Goal: Task Accomplishment & Management: Manage account settings

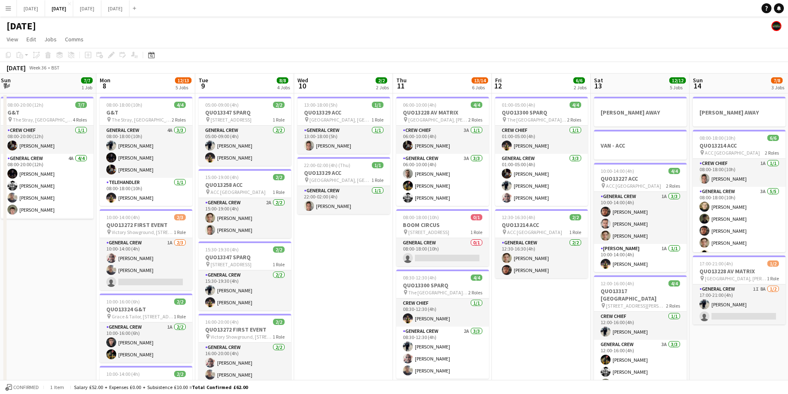
scroll to position [11, 0]
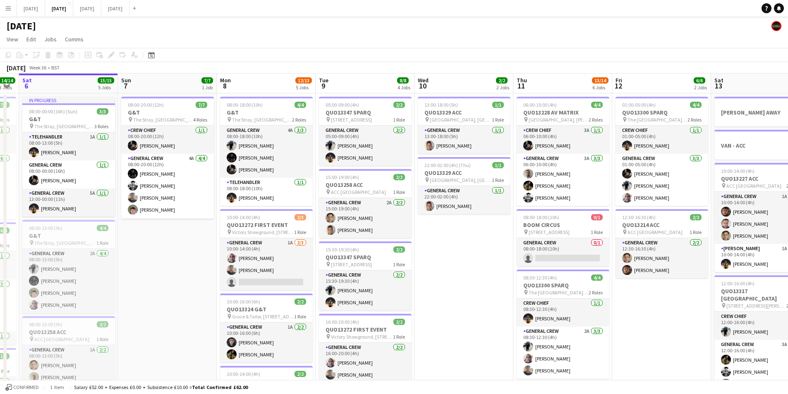
drag, startPoint x: 368, startPoint y: 309, endPoint x: 513, endPoint y: 310, distance: 145.2
click at [515, 316] on app-calendar-viewport "Thu 4 19/20 5 Jobs Fri 5 14/14 3 Jobs Sat 6 15/15 5 Jobs Sun 7 7/7 1 Job Mon 8 …" at bounding box center [394, 347] width 788 height 547
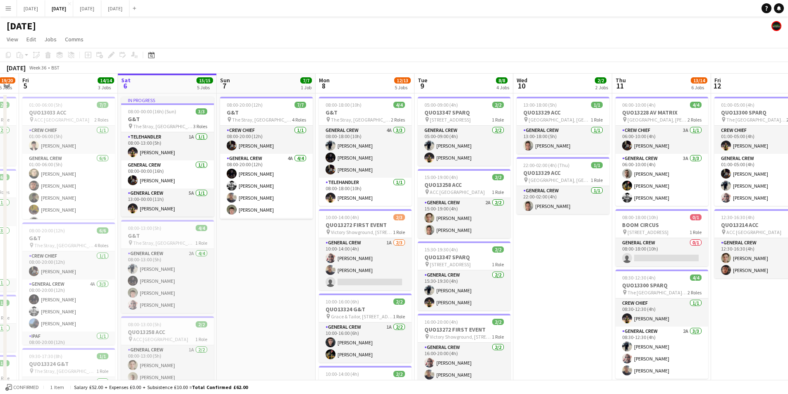
scroll to position [0, 251]
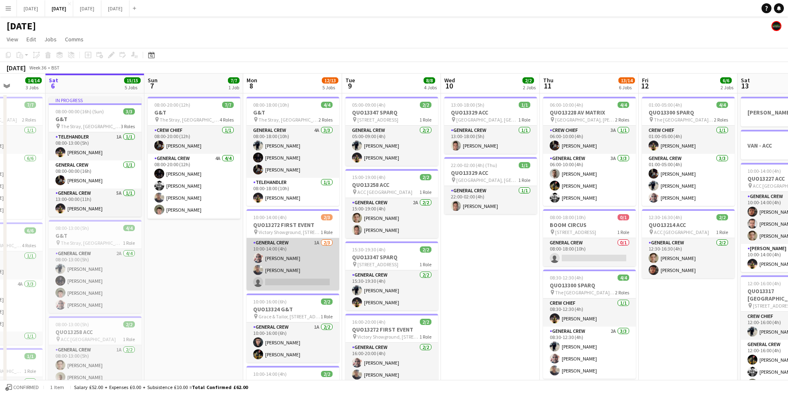
click at [287, 269] on app-card-role "General Crew 1A [DATE] 10:00-14:00 (4h) [PERSON_NAME] [PERSON_NAME] single-neut…" at bounding box center [293, 264] width 93 height 52
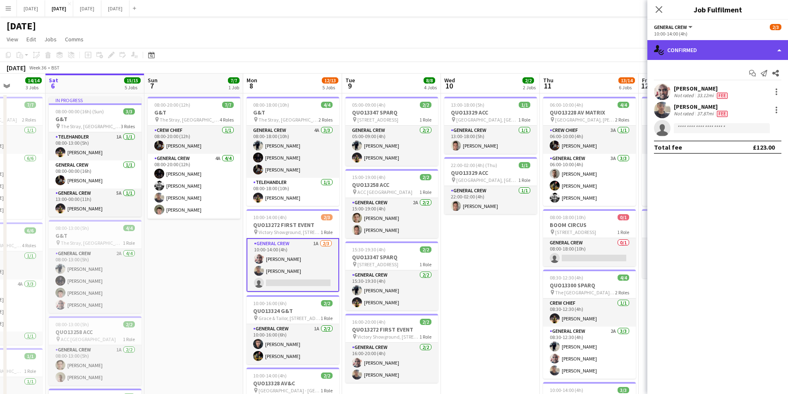
click at [733, 51] on div "single-neutral-actions-check-2 Confirmed" at bounding box center [717, 50] width 141 height 20
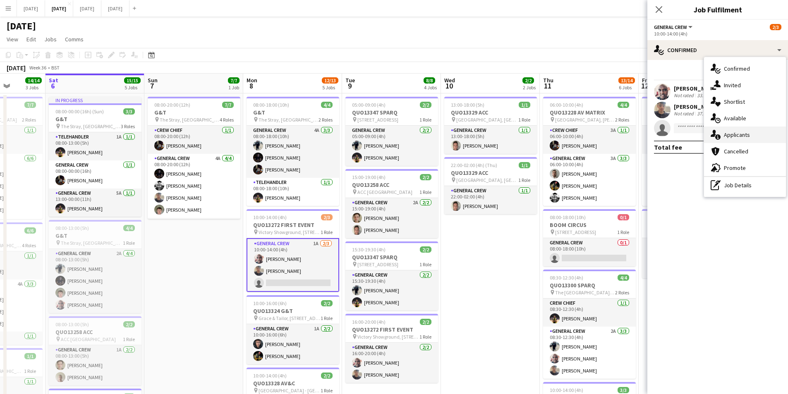
click at [741, 136] on span "Applicants" at bounding box center [737, 134] width 26 height 7
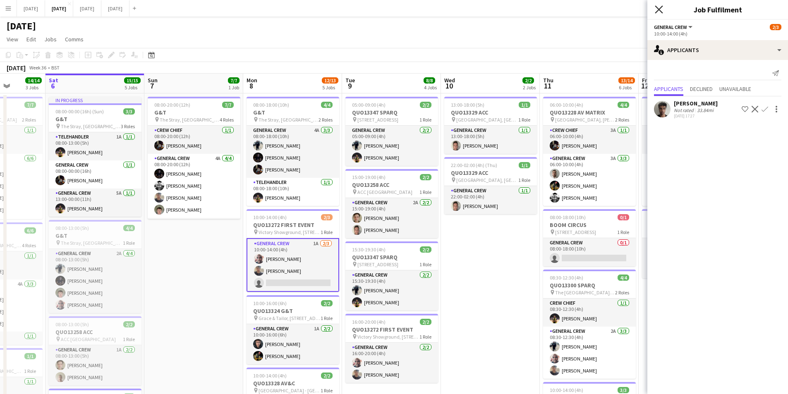
click at [657, 9] on icon "Close pop-in" at bounding box center [659, 9] width 8 height 8
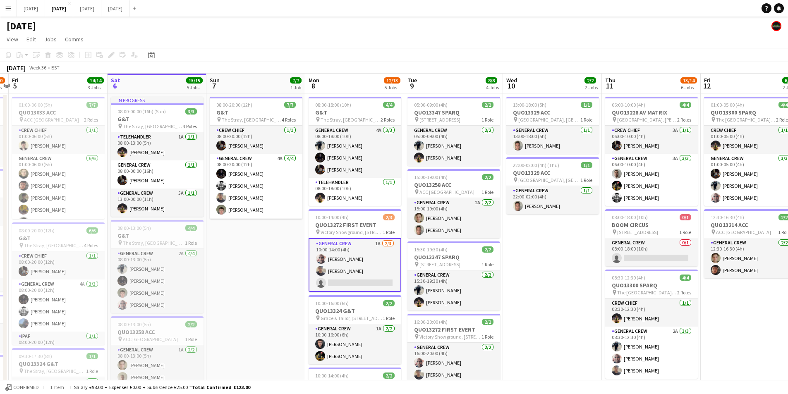
scroll to position [0, 188]
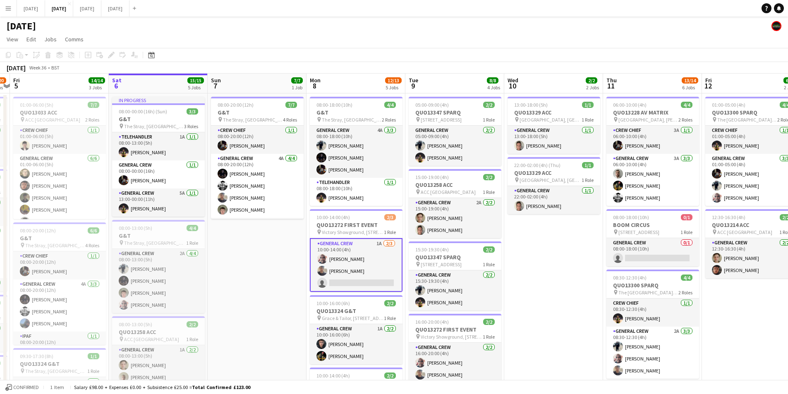
drag, startPoint x: 459, startPoint y: 294, endPoint x: 522, endPoint y: 298, distance: 63.5
click at [522, 298] on app-calendar-viewport "Wed 3 16/16 3 Jobs Thu 4 19/20 5 Jobs Fri 5 14/14 3 Jobs Sat 6 15/15 5 Jobs Sun…" at bounding box center [394, 347] width 788 height 547
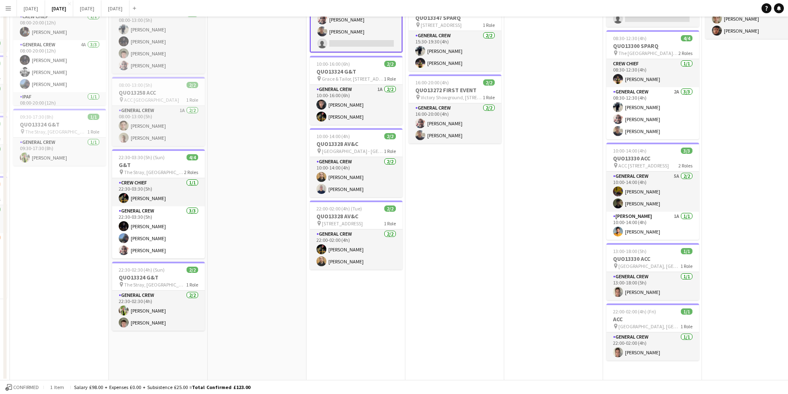
scroll to position [0, 0]
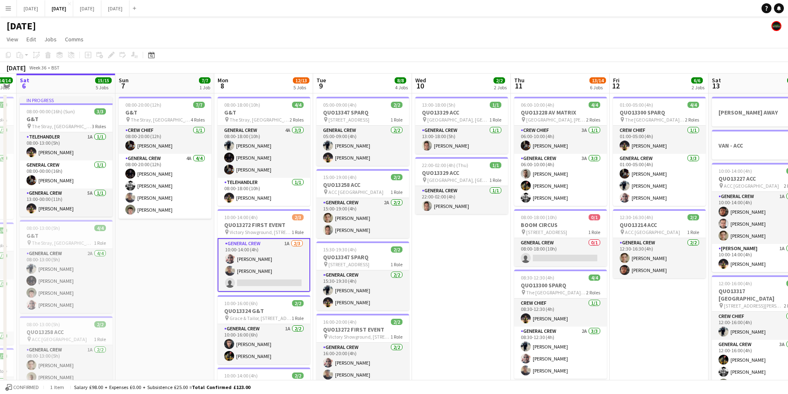
drag, startPoint x: 570, startPoint y: 321, endPoint x: 410, endPoint y: 288, distance: 163.6
click at [407, 288] on app-calendar-viewport "Wed 3 16/16 3 Jobs Thu 4 19/20 5 Jobs Fri 5 14/14 3 Jobs Sat 6 15/15 5 Jobs Sun…" at bounding box center [394, 347] width 788 height 547
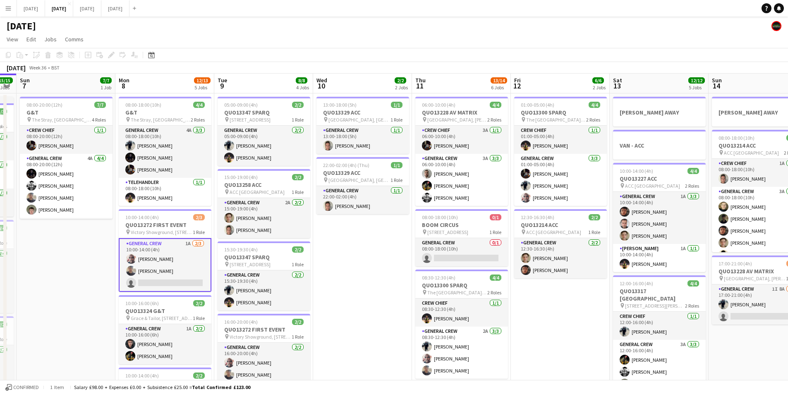
scroll to position [0, 252]
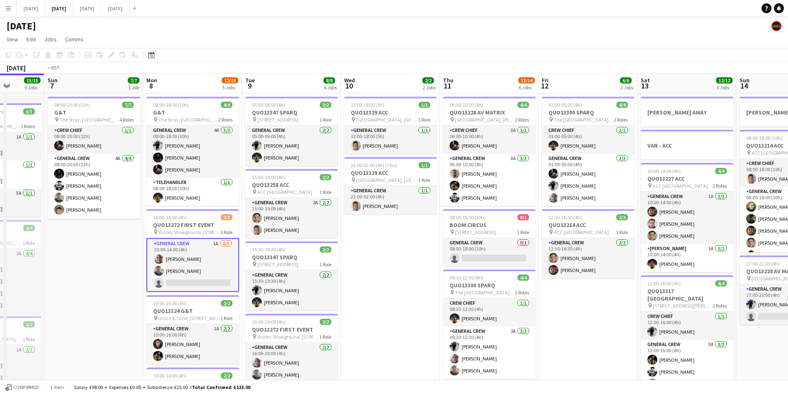
drag, startPoint x: 467, startPoint y: 305, endPoint x: 434, endPoint y: 301, distance: 32.9
click at [437, 301] on app-calendar-viewport "Thu 4 19/20 5 Jobs Fri 5 14/14 3 Jobs Sat 6 15/15 5 Jobs Sun 7 7/7 1 Job Mon 8 …" at bounding box center [394, 347] width 788 height 547
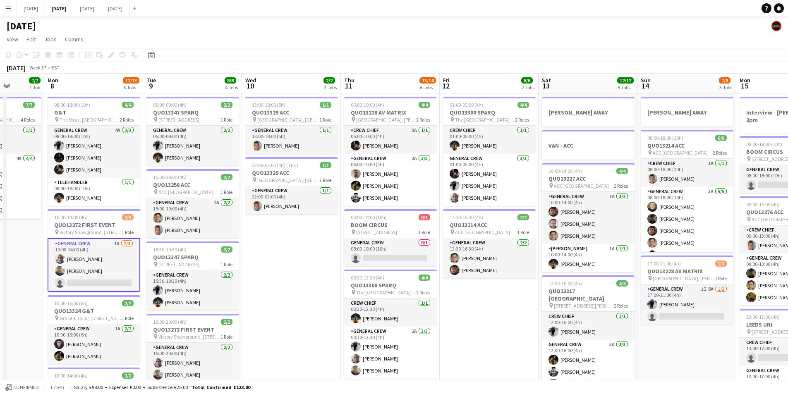
scroll to position [0, 307]
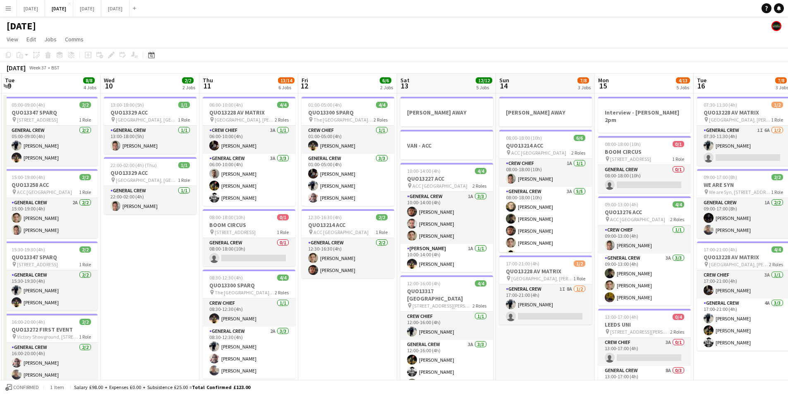
drag, startPoint x: 385, startPoint y: 318, endPoint x: 346, endPoint y: 308, distance: 40.1
click at [310, 302] on app-calendar-viewport "Fri 5 14/14 3 Jobs Sat 6 15/15 5 Jobs Sun 7 7/7 1 Job Mon 8 12/13 5 Jobs Tue 9 …" at bounding box center [394, 347] width 788 height 547
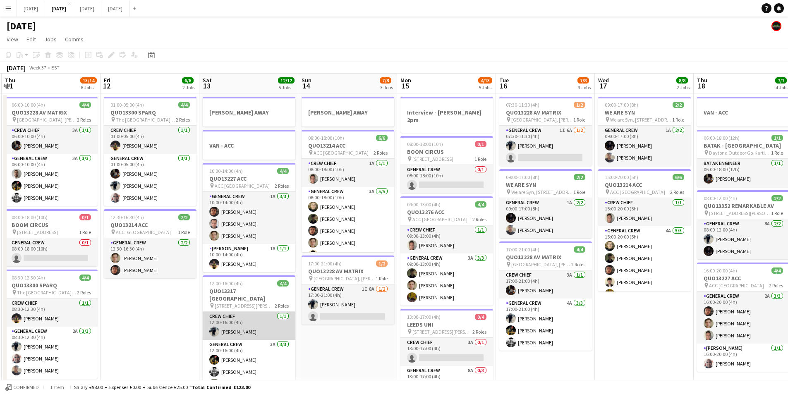
scroll to position [0, 271]
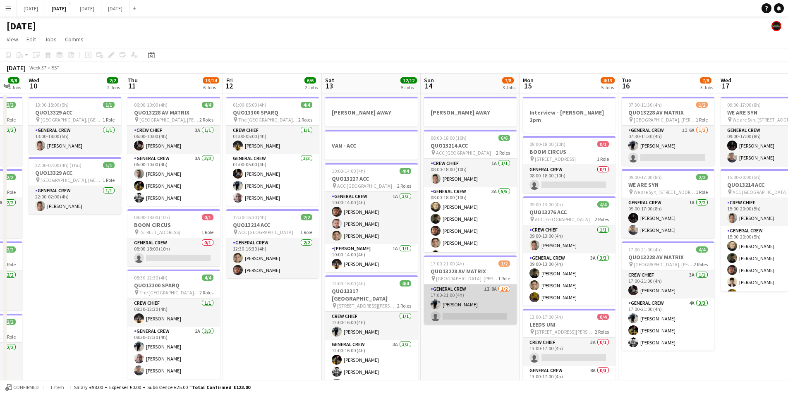
click at [481, 307] on app-card-role "General Crew 1I 8A [DATE] 17:00-21:00 (4h) [PERSON_NAME] single-neutral-actions" at bounding box center [470, 305] width 93 height 40
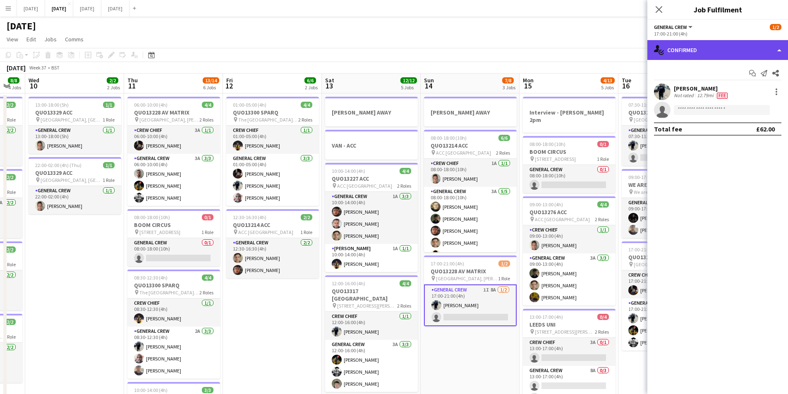
click at [736, 46] on div "single-neutral-actions-check-2 Confirmed" at bounding box center [717, 50] width 141 height 20
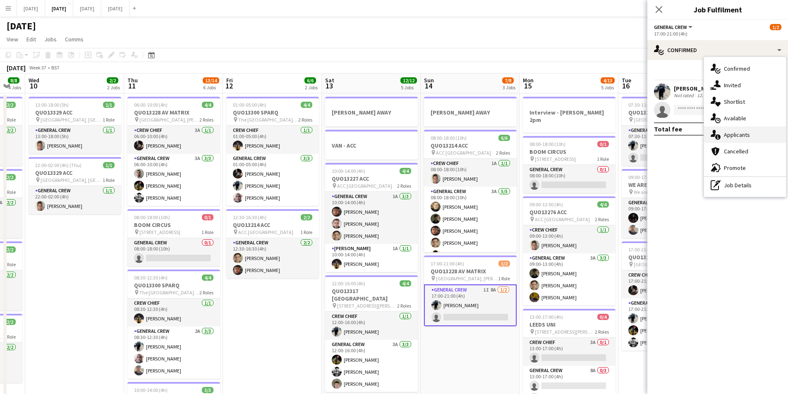
click at [738, 136] on span "Applicants" at bounding box center [737, 134] width 26 height 7
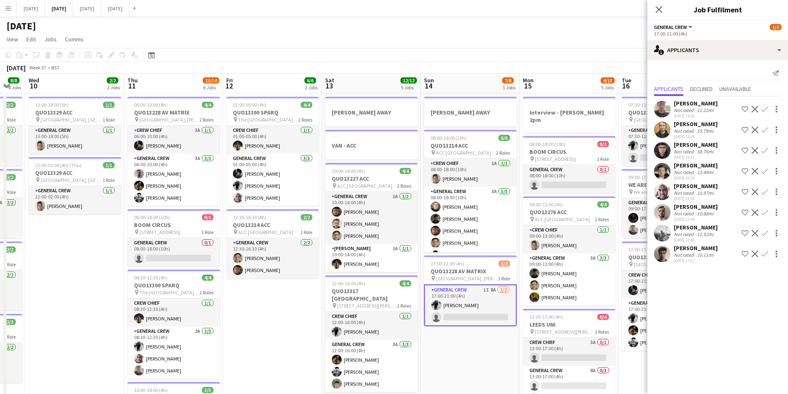
drag, startPoint x: 496, startPoint y: 351, endPoint x: 425, endPoint y: 343, distance: 71.2
click at [421, 344] on app-calendar-viewport "Sun 7 7/7 1 Job Mon 8 12/13 5 Jobs Tue 9 8/8 4 Jobs Wed 10 2/2 2 Jobs Thu 11 13…" at bounding box center [394, 347] width 788 height 547
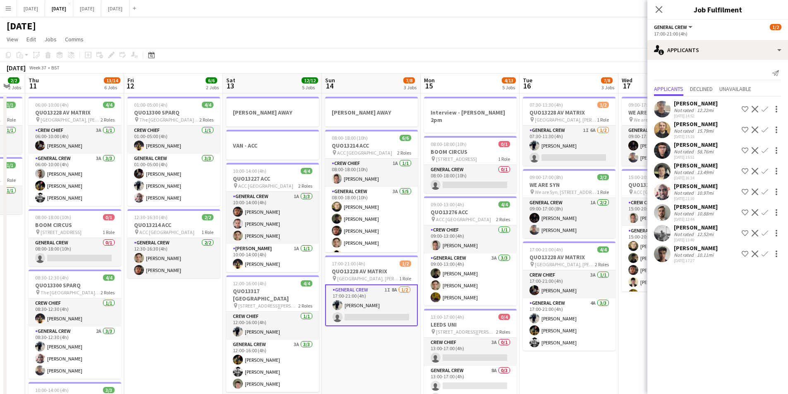
scroll to position [0, 247]
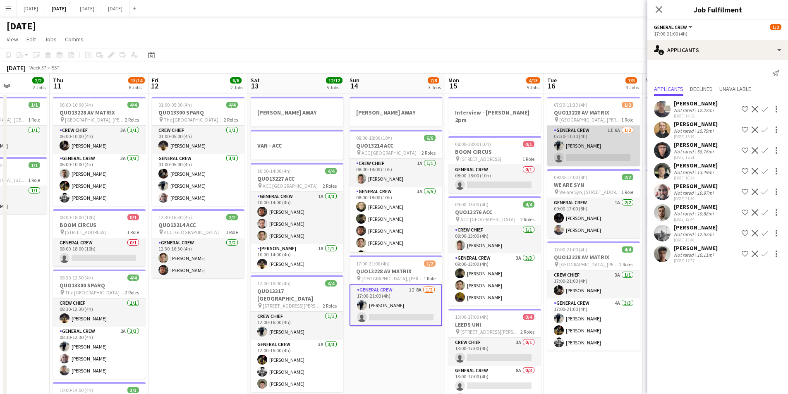
click at [592, 153] on app-card-role "General Crew 1I 6A [DATE] 07:30-11:30 (4h) [PERSON_NAME] single-neutral-actions" at bounding box center [593, 146] width 93 height 40
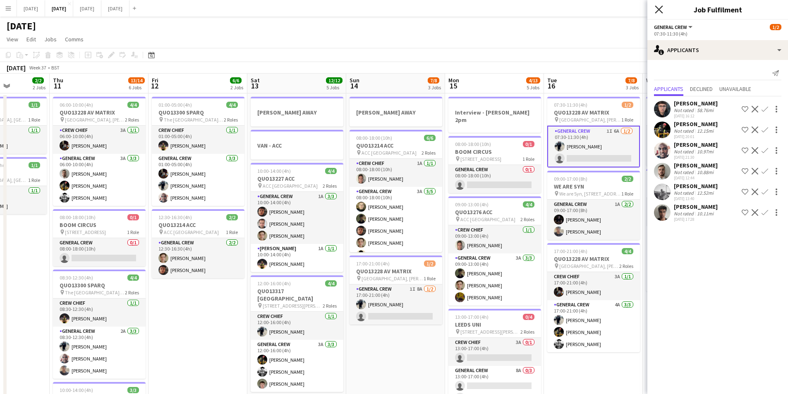
click at [659, 10] on icon at bounding box center [659, 9] width 8 height 8
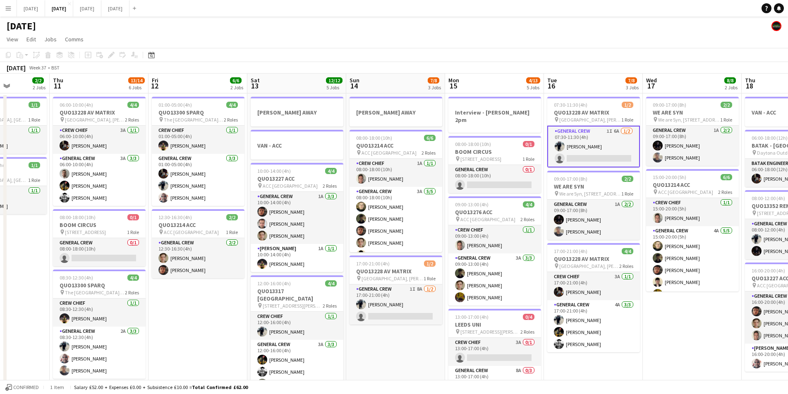
drag, startPoint x: 295, startPoint y: 318, endPoint x: 402, endPoint y: 312, distance: 107.4
click at [399, 313] on app-calendar-viewport "Mon 8 12/13 5 Jobs Tue 9 8/8 4 Jobs Wed 10 2/2 2 Jobs Thu 11 13/14 6 Jobs Fri 1…" at bounding box center [394, 347] width 788 height 547
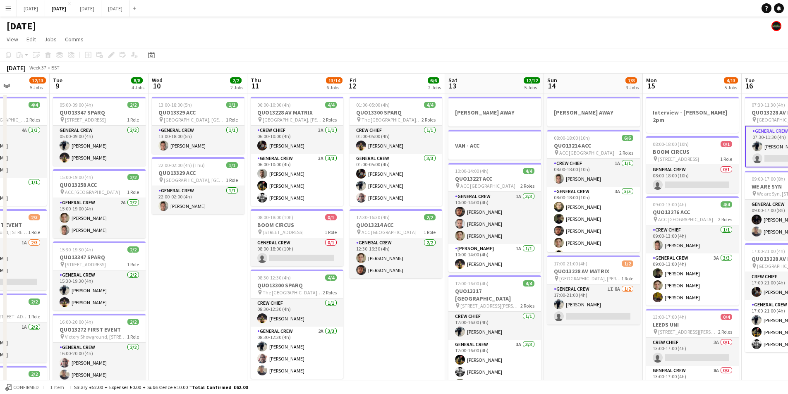
scroll to position [0, 253]
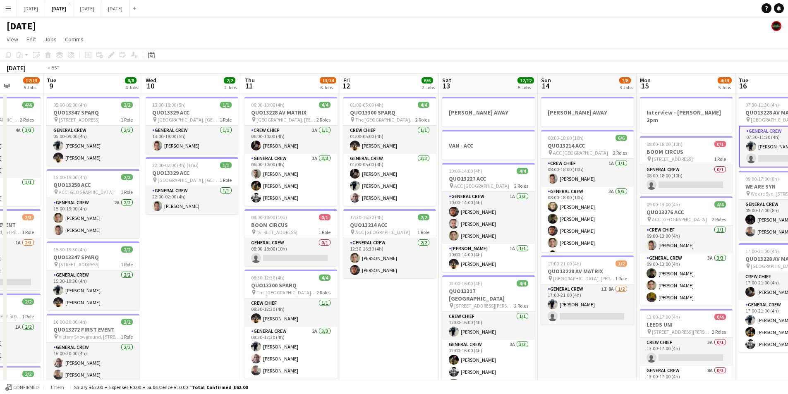
drag, startPoint x: 218, startPoint y: 313, endPoint x: 385, endPoint y: 309, distance: 167.2
click at [385, 310] on app-calendar-viewport "Sat 6 15/15 5 Jobs Sun 7 7/7 1 Job Mon 8 12/13 5 Jobs Tue 9 8/8 4 Jobs Wed 10 2…" at bounding box center [394, 347] width 788 height 547
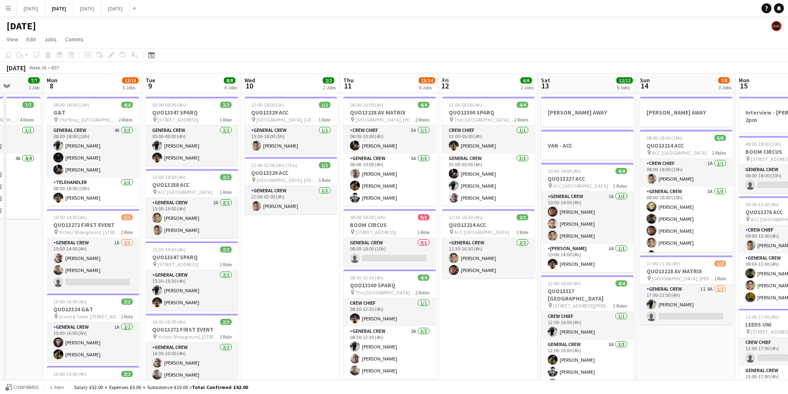
scroll to position [0, 185]
